Goal: Task Accomplishment & Management: Complete application form

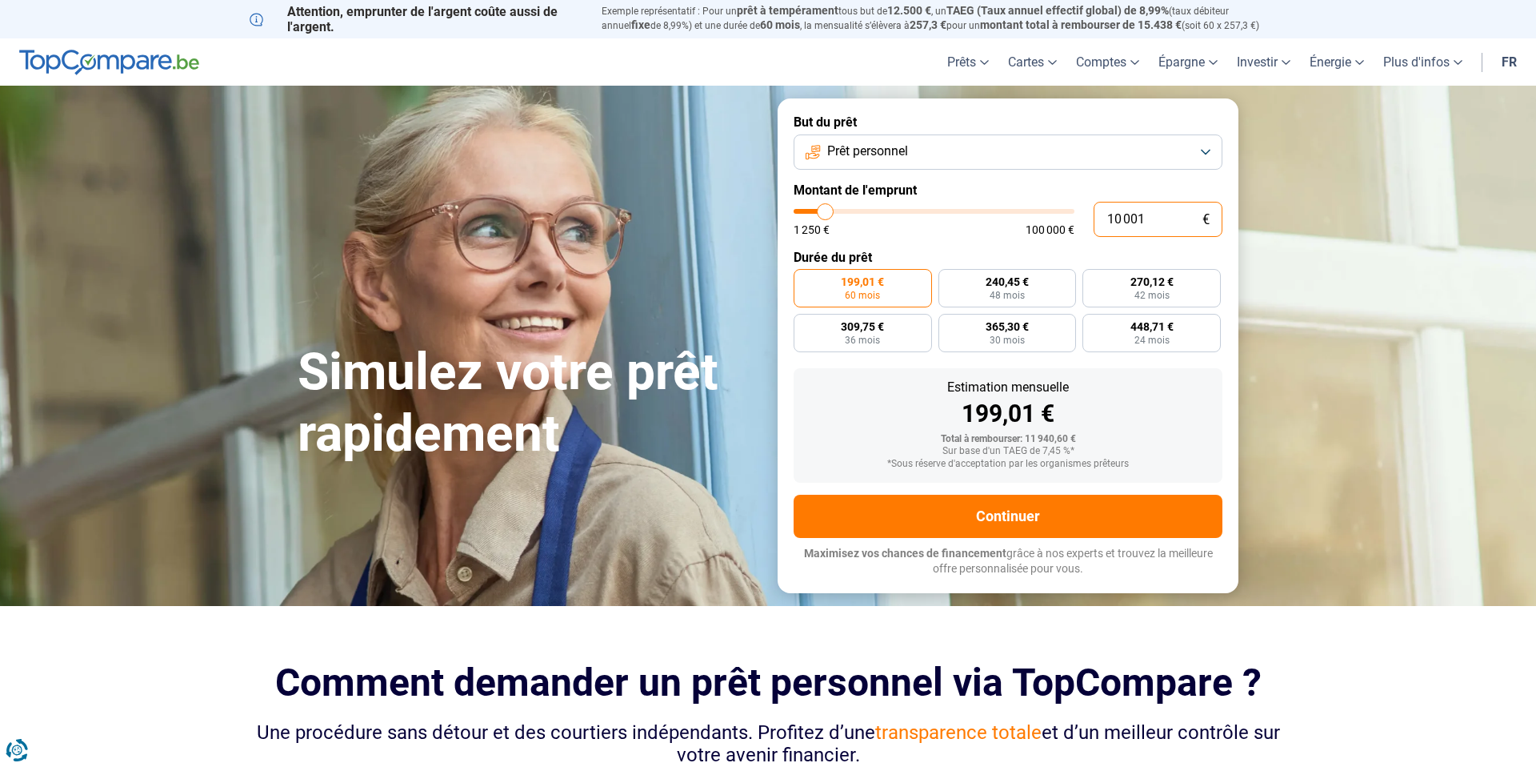
click at [1124, 218] on input "10 001" at bounding box center [1158, 219] width 129 height 35
type input "4"
type input "1250"
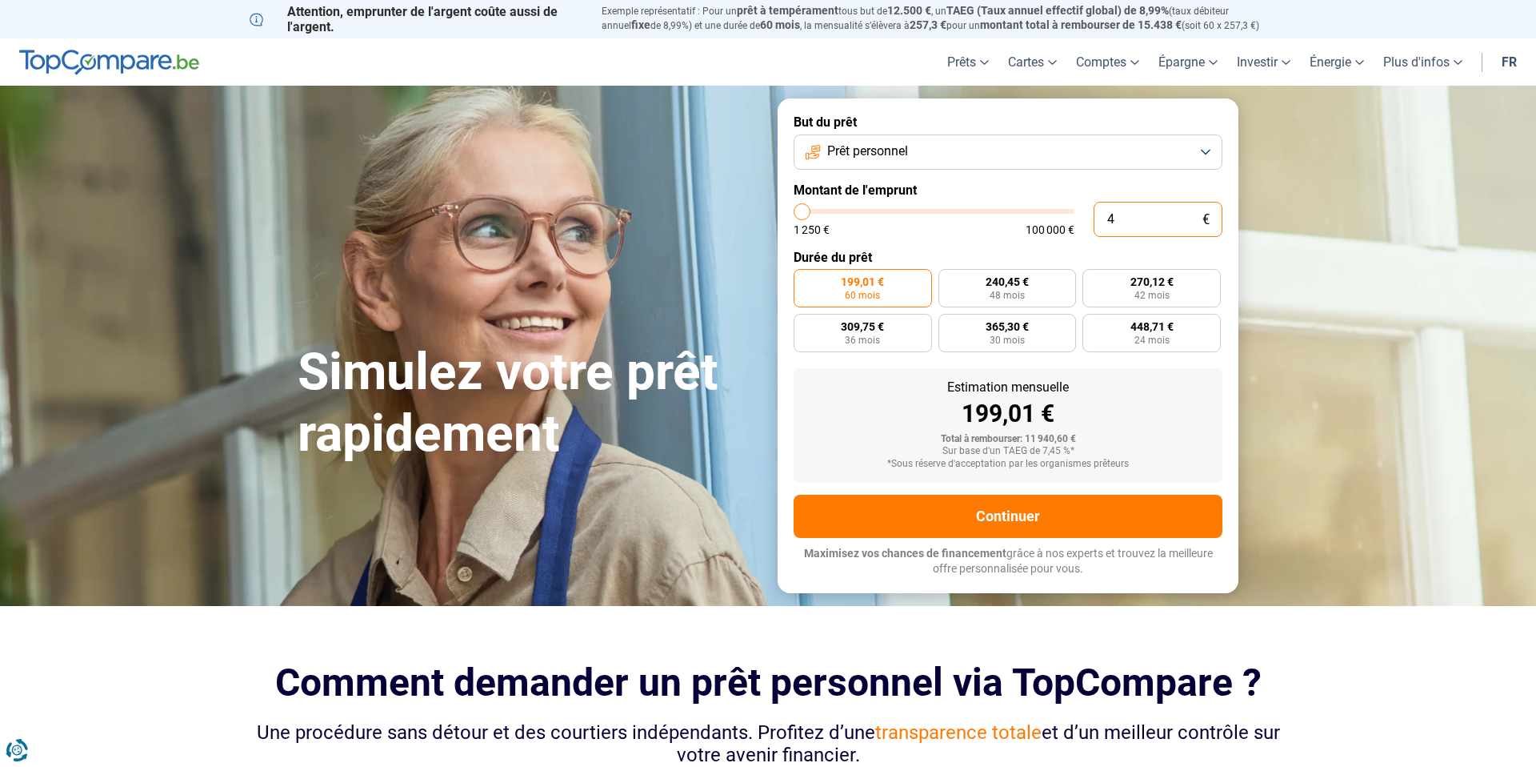
type input "41"
type input "1250"
type input "410"
type input "1250"
type input "4 100"
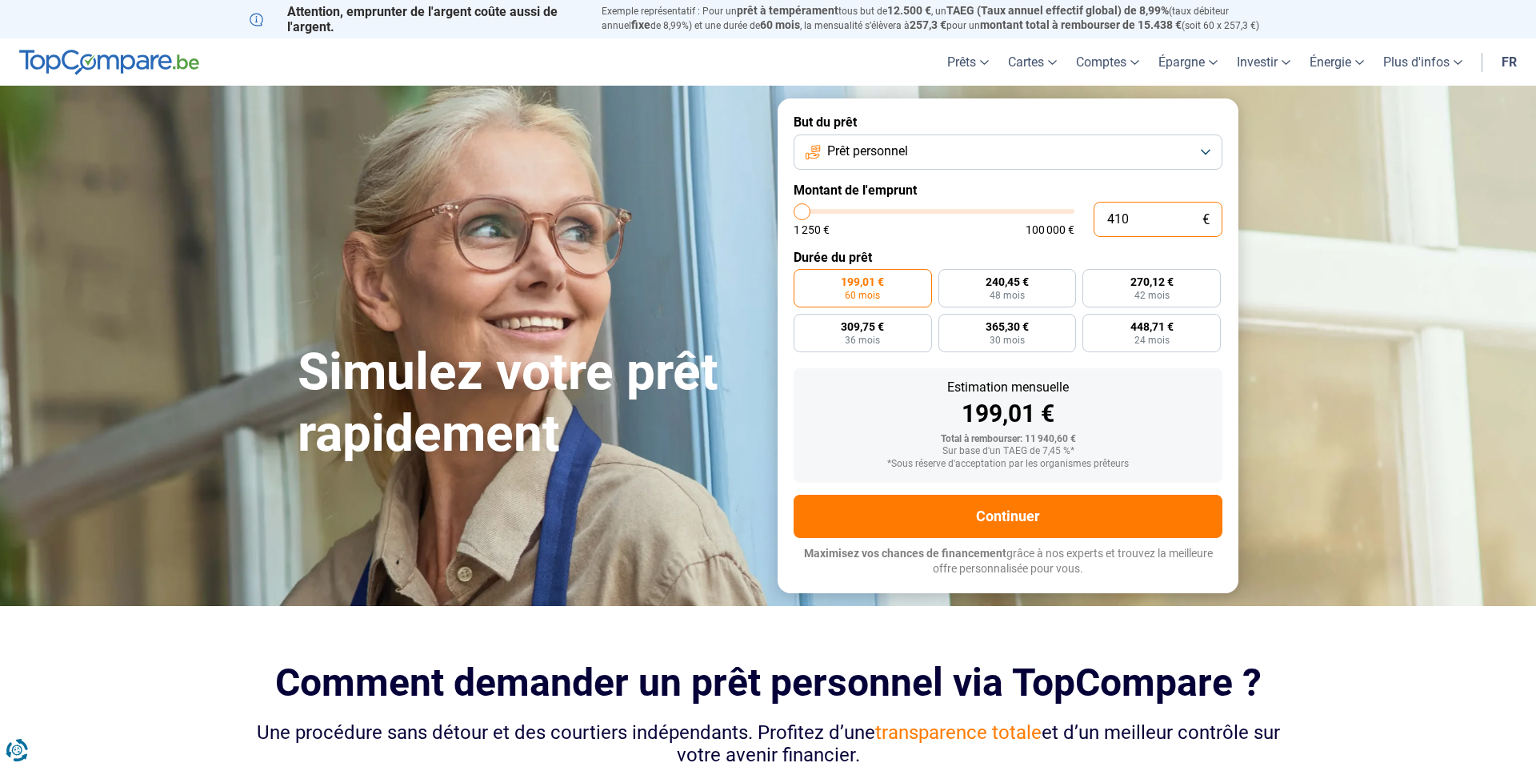
type input "4000"
type input "41 000"
type input "41000"
radio input "false"
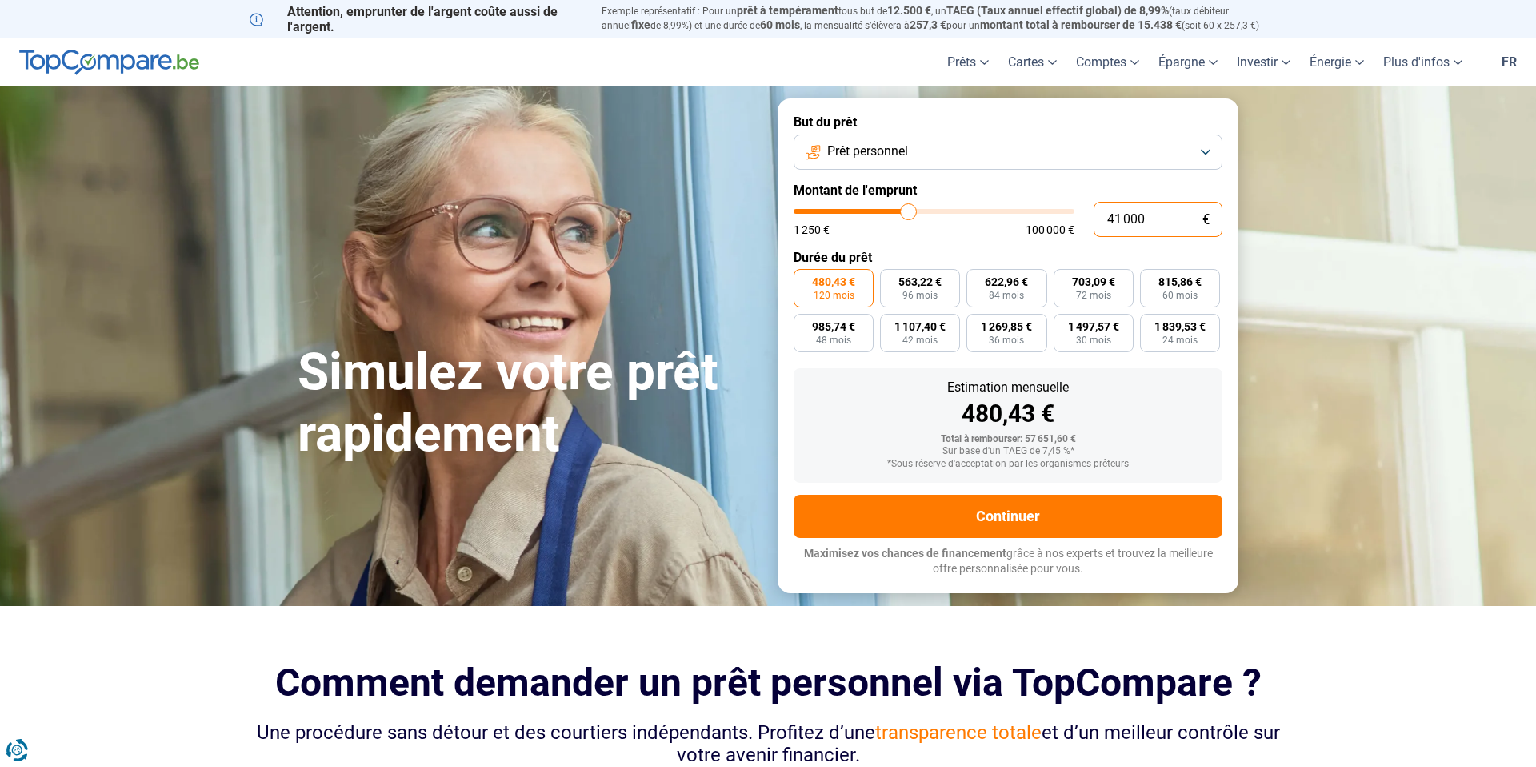
click at [1151, 224] on input "41 000" at bounding box center [1158, 219] width 129 height 35
paste input "14 828"
type input "14 828"
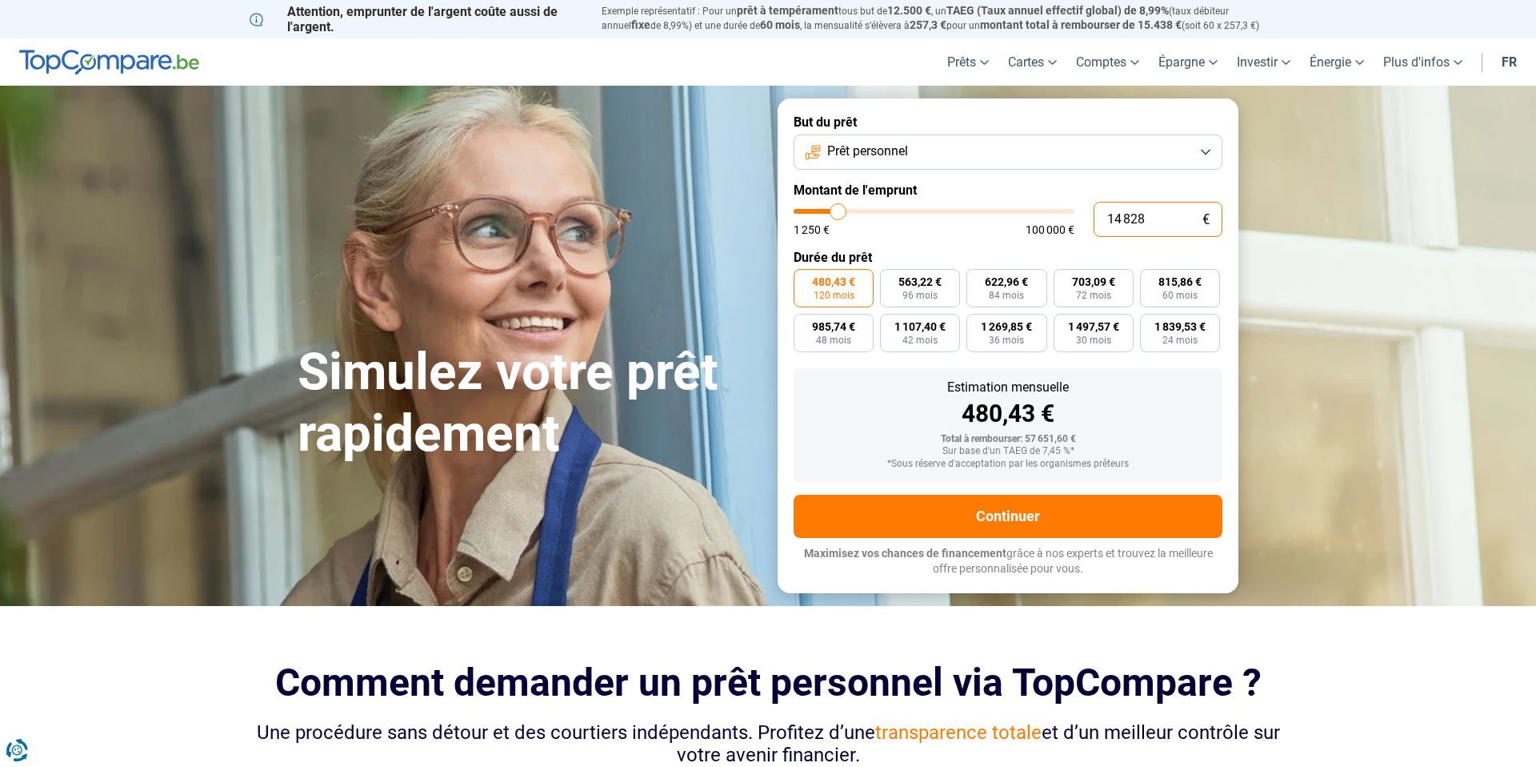
type input "14750"
radio input "true"
type input "14 828"
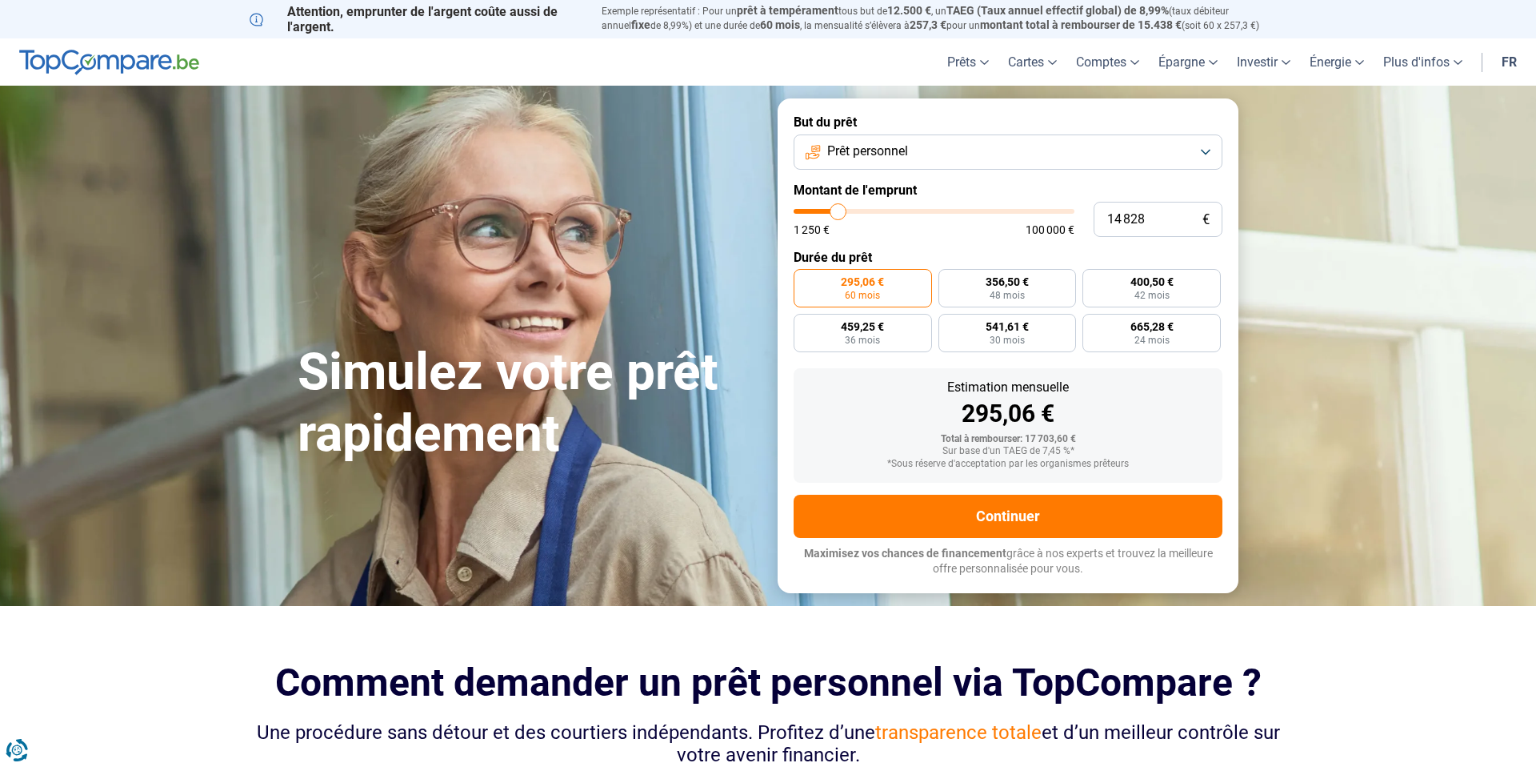
click at [969, 246] on form "But du prêt Prêt personnel Montant de l'emprunt 14 828 € 1 250 € 100 000 € Duré…" at bounding box center [1008, 345] width 461 height 494
click at [973, 157] on button "Prêt personnel" at bounding box center [1008, 151] width 429 height 35
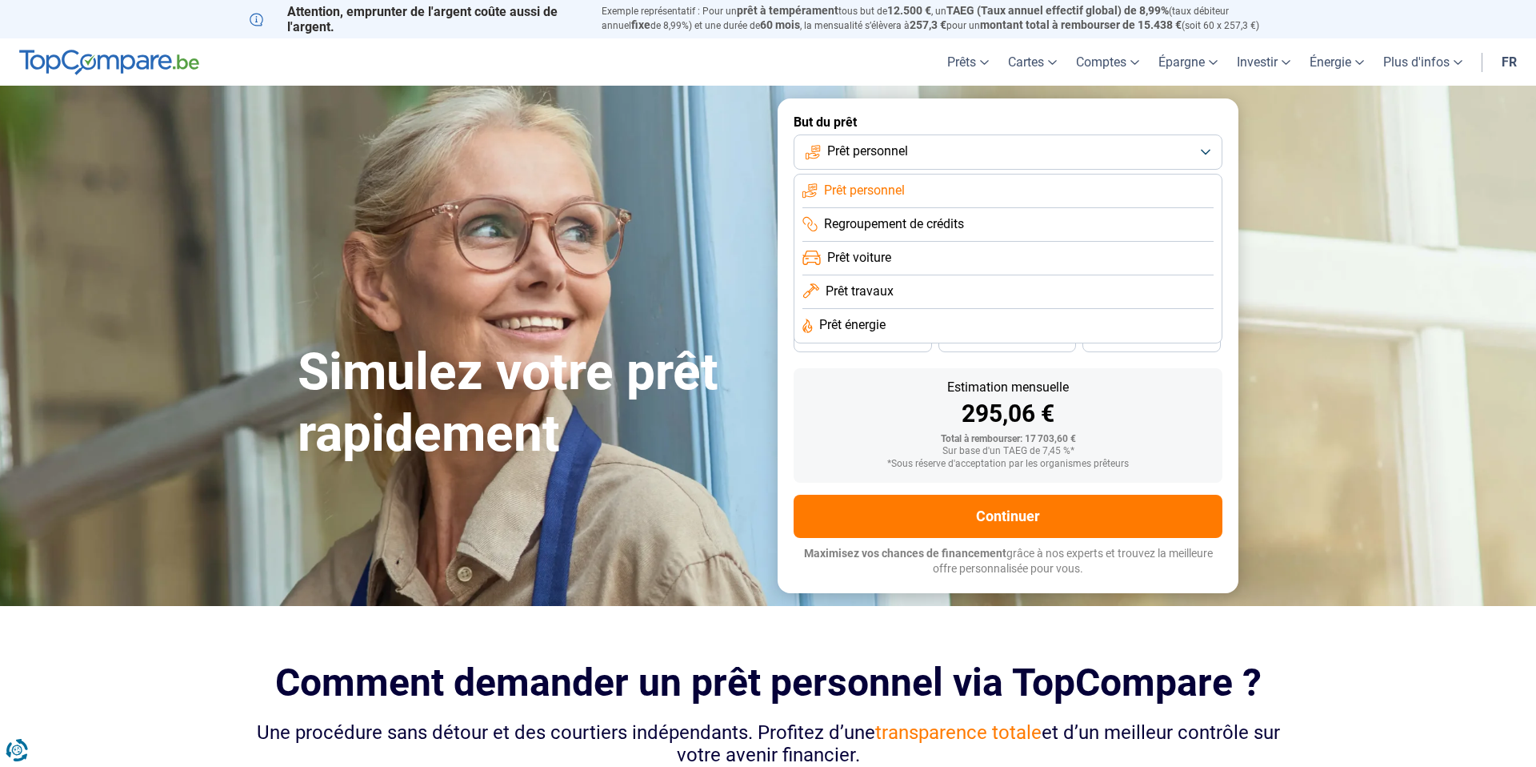
click at [967, 228] on li "Regroupement de crédits" at bounding box center [1008, 225] width 411 height 34
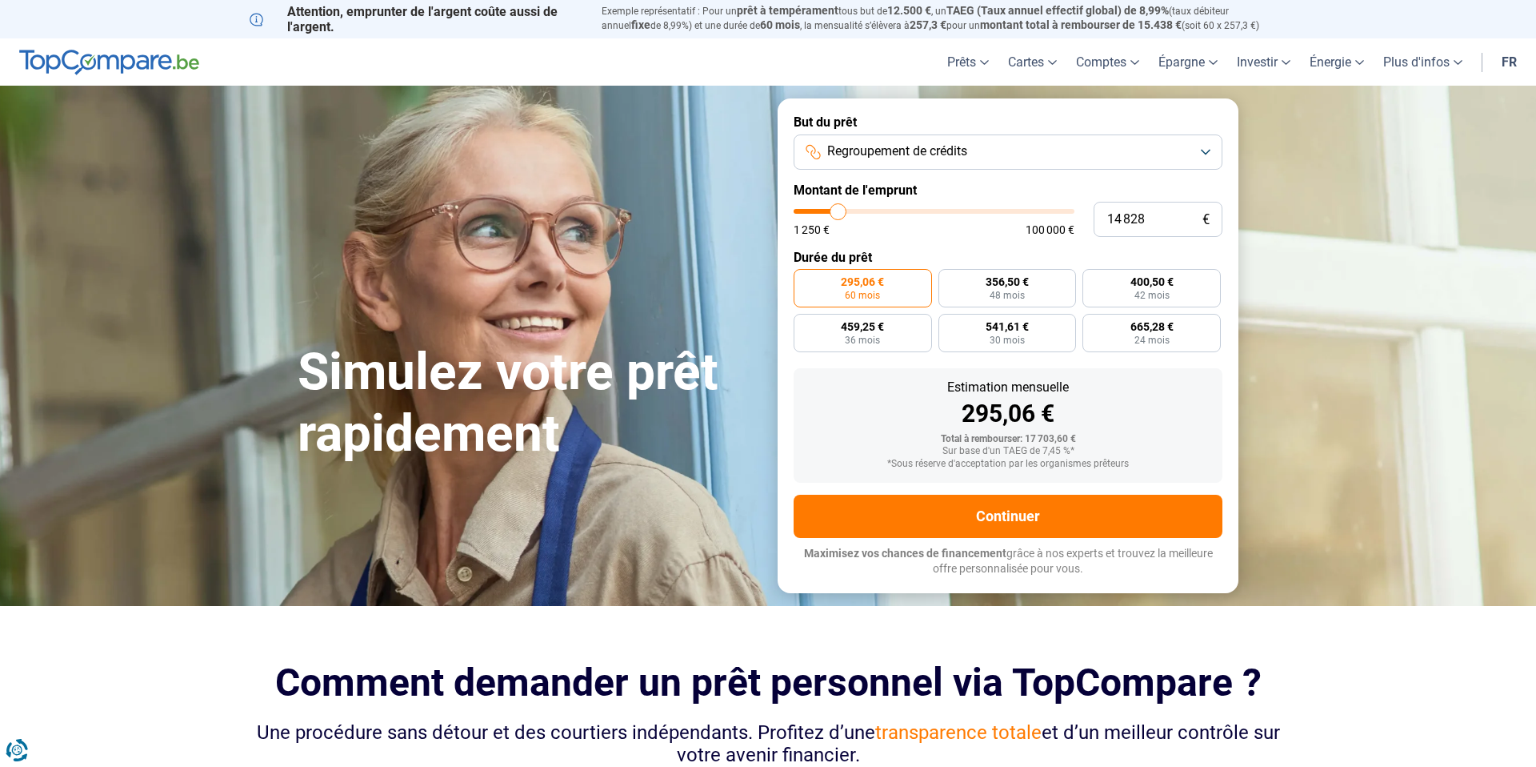
click at [972, 156] on button "Regroupement de crédits" at bounding box center [1008, 151] width 429 height 35
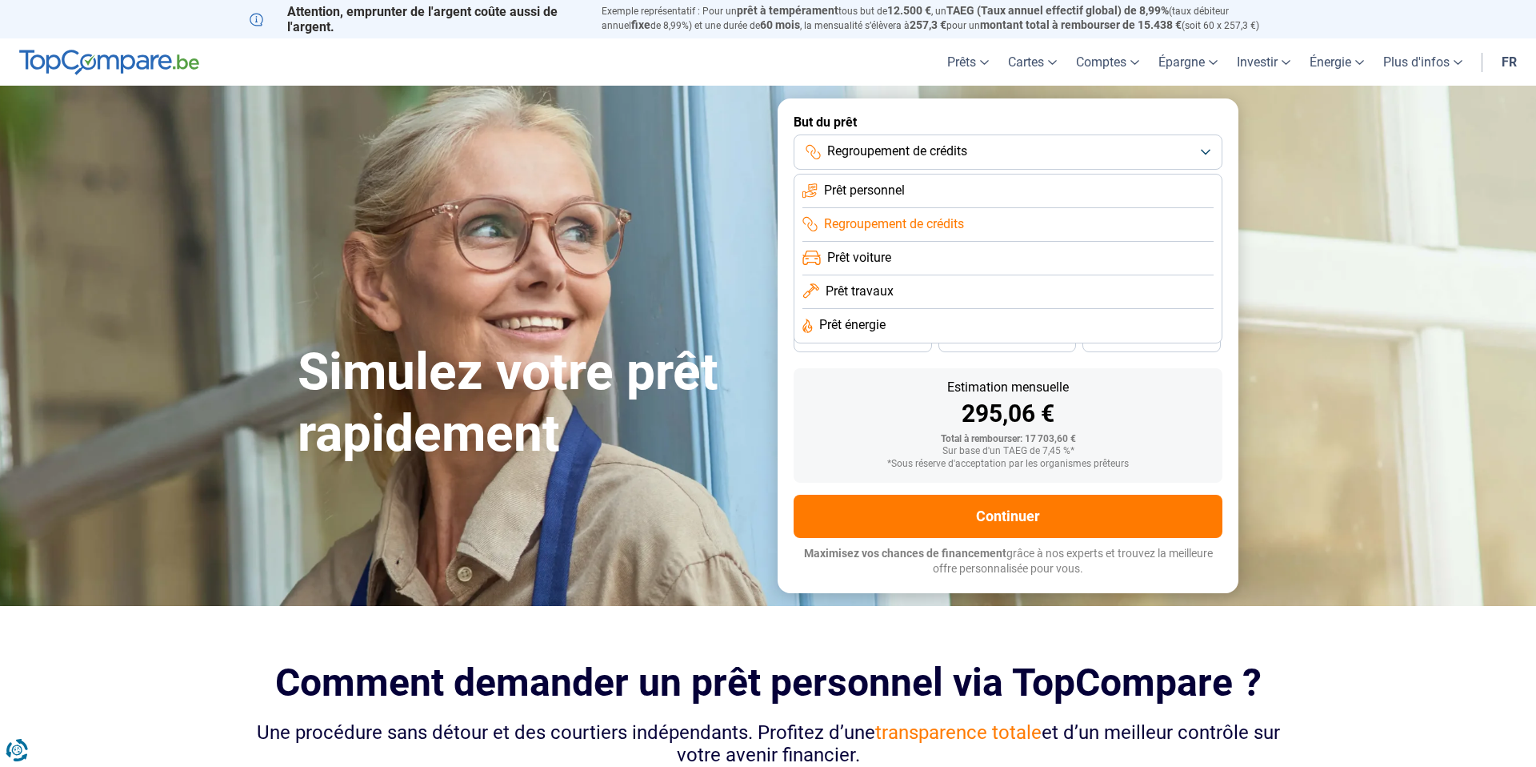
click at [951, 256] on li "Prêt voiture" at bounding box center [1008, 259] width 411 height 34
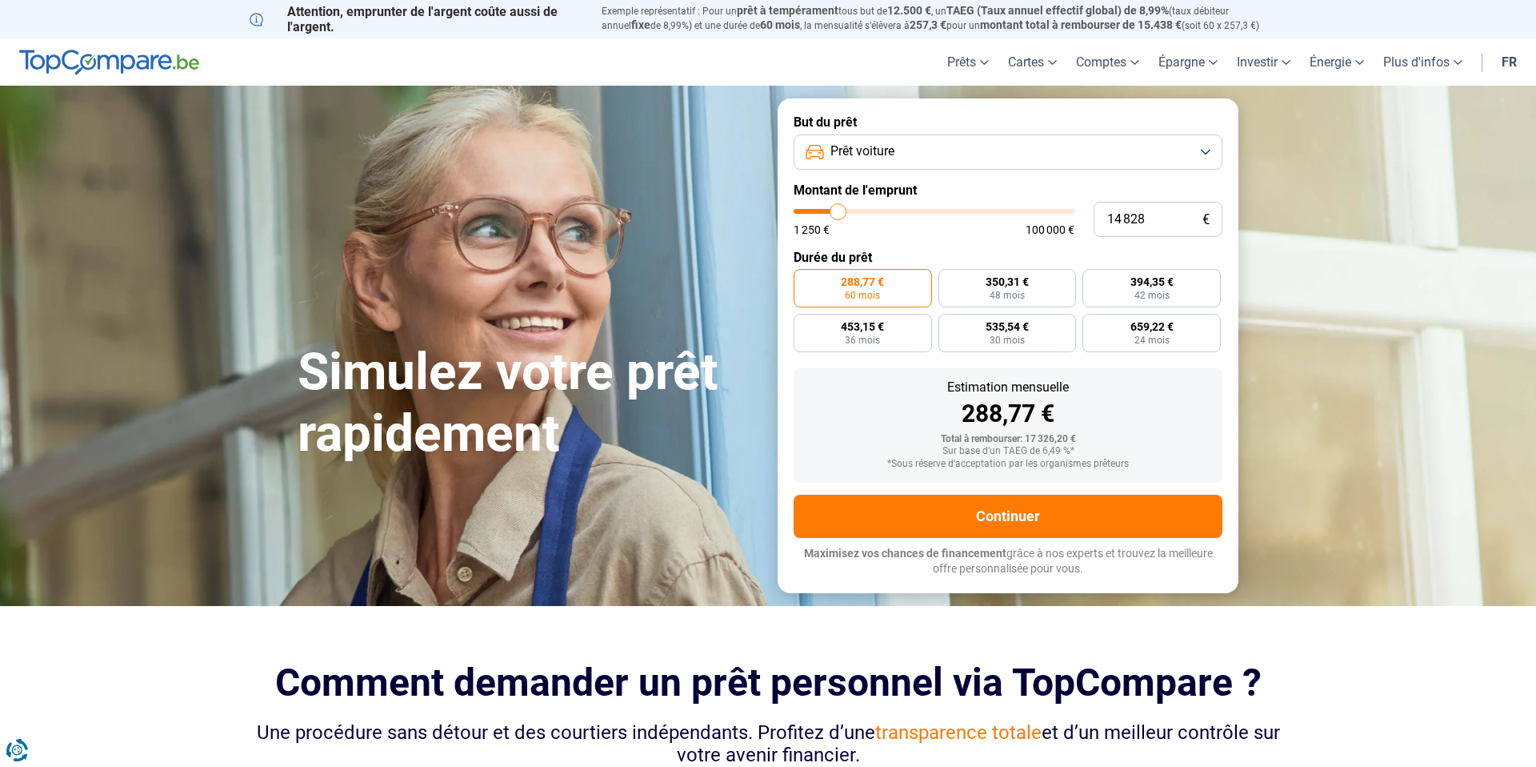
click at [999, 236] on form "But du prêt Prêt voiture Montant de l'emprunt 14 828 € 1 250 € 100 000 € Durée …" at bounding box center [1008, 345] width 461 height 494
click at [873, 153] on span "Prêt voiture" at bounding box center [863, 151] width 64 height 18
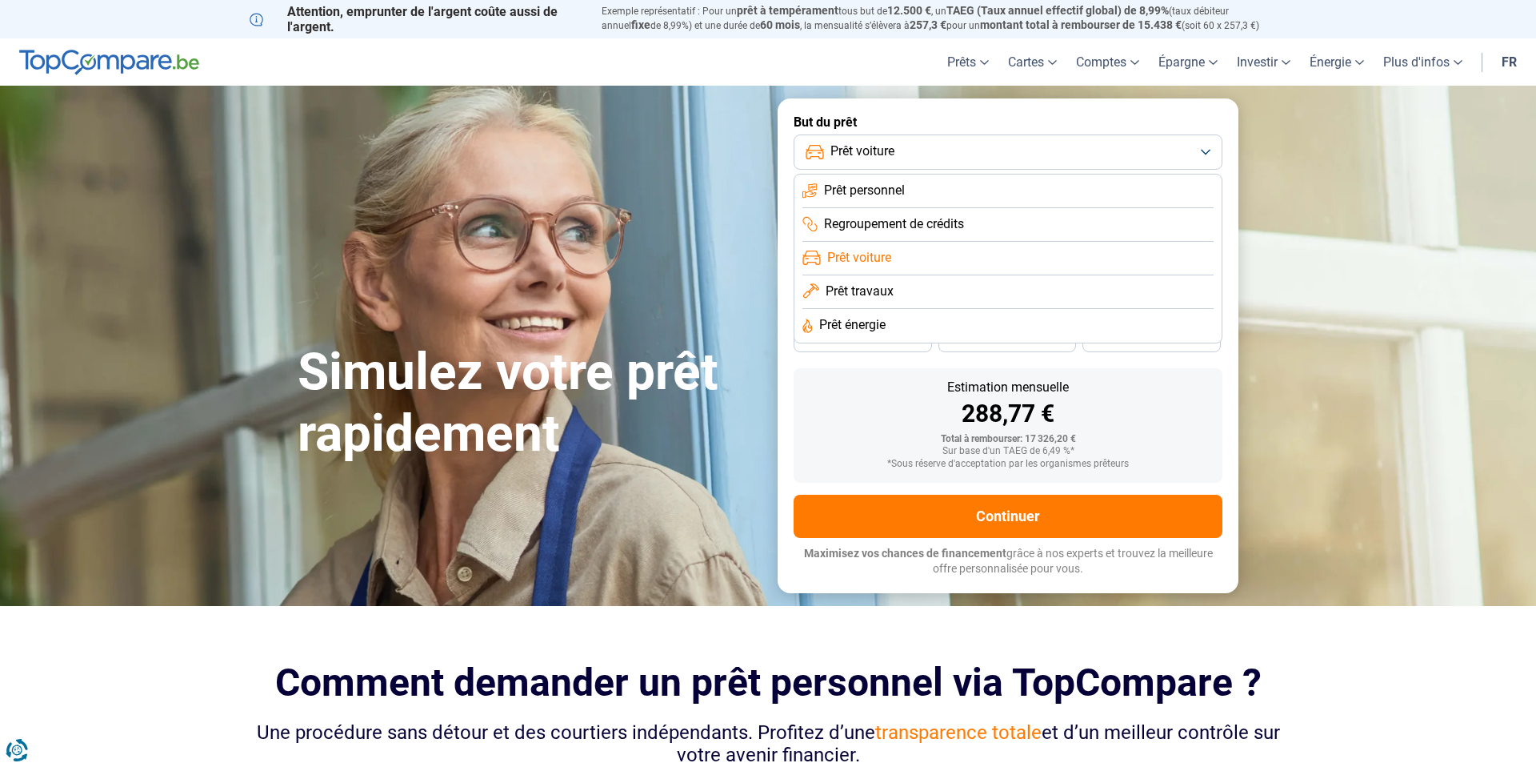
click at [892, 298] on span "Prêt travaux" at bounding box center [860, 291] width 68 height 18
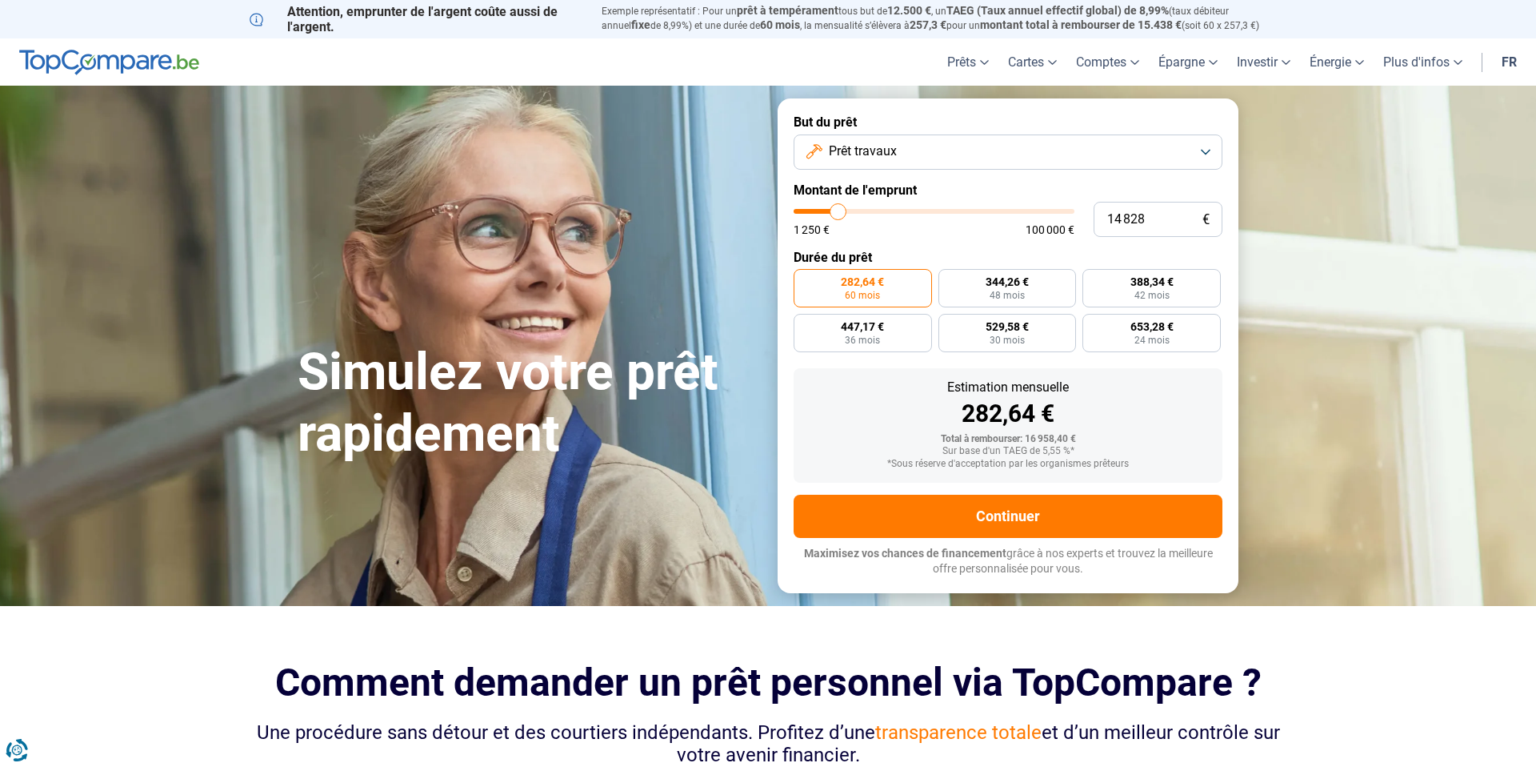
click at [934, 154] on button "Prêt travaux" at bounding box center [1008, 151] width 429 height 35
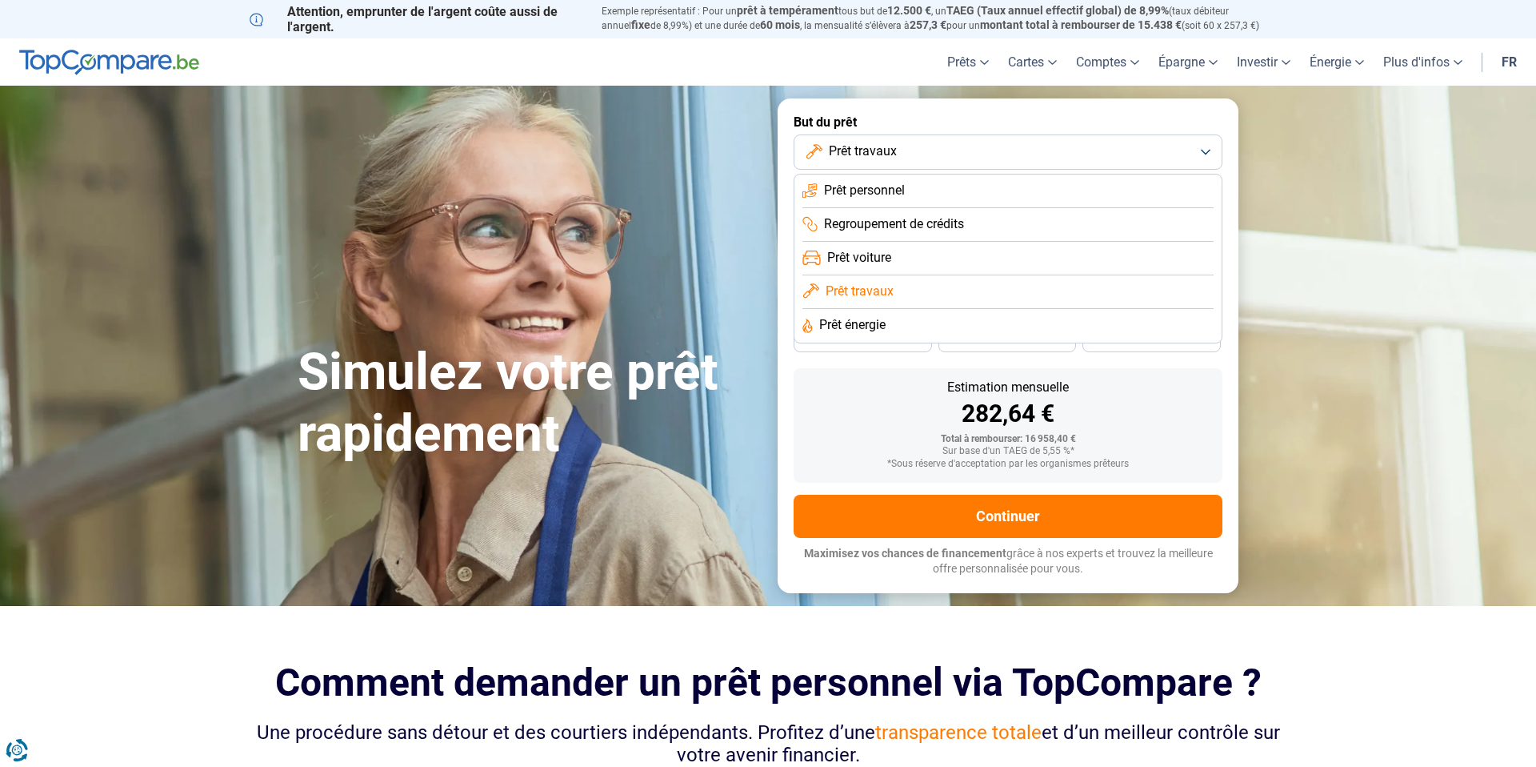
click at [898, 322] on li "Prêt énergie" at bounding box center [1008, 326] width 411 height 34
